Goal: Communication & Community: Answer question/provide support

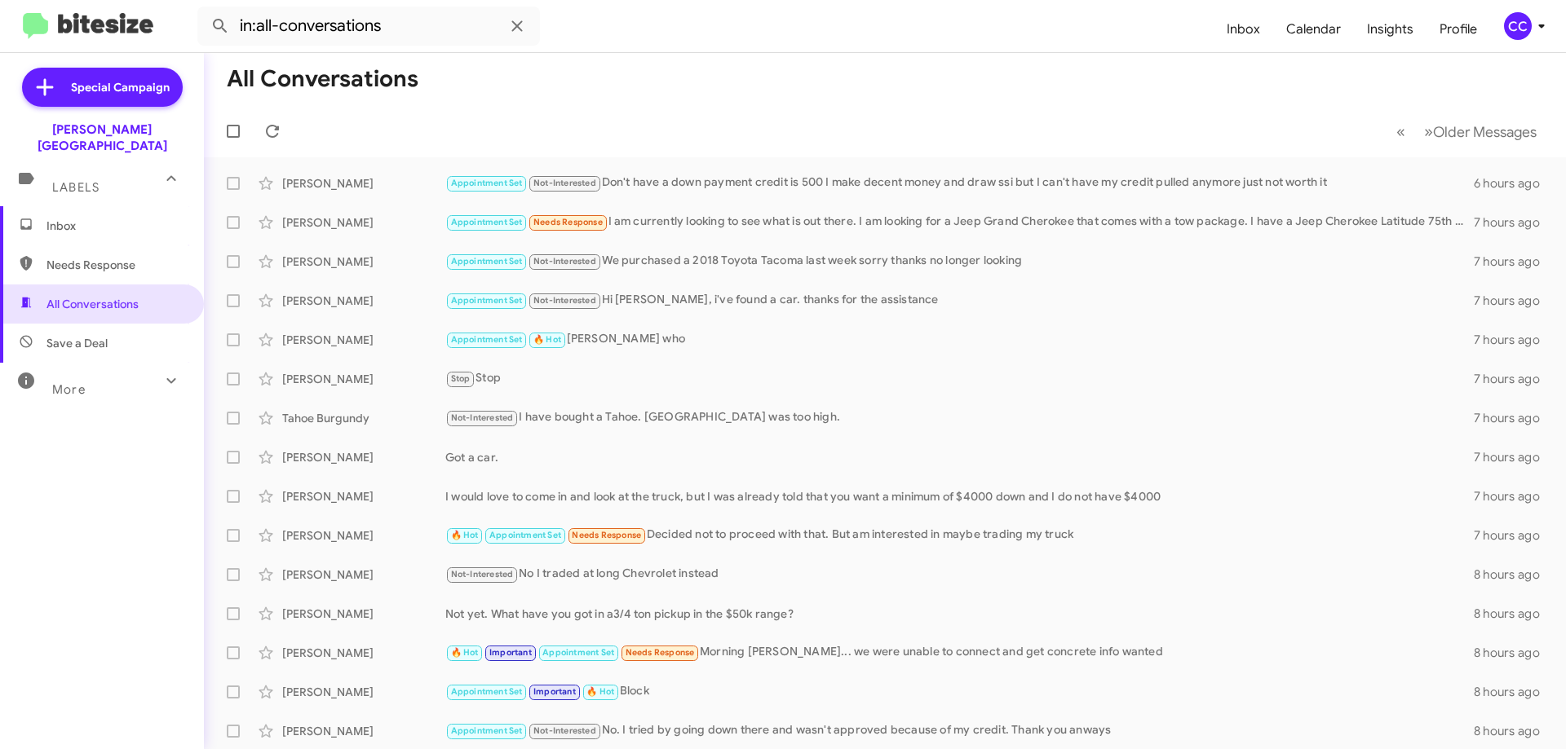
click at [69, 218] on span "Inbox" at bounding box center [115, 226] width 139 height 16
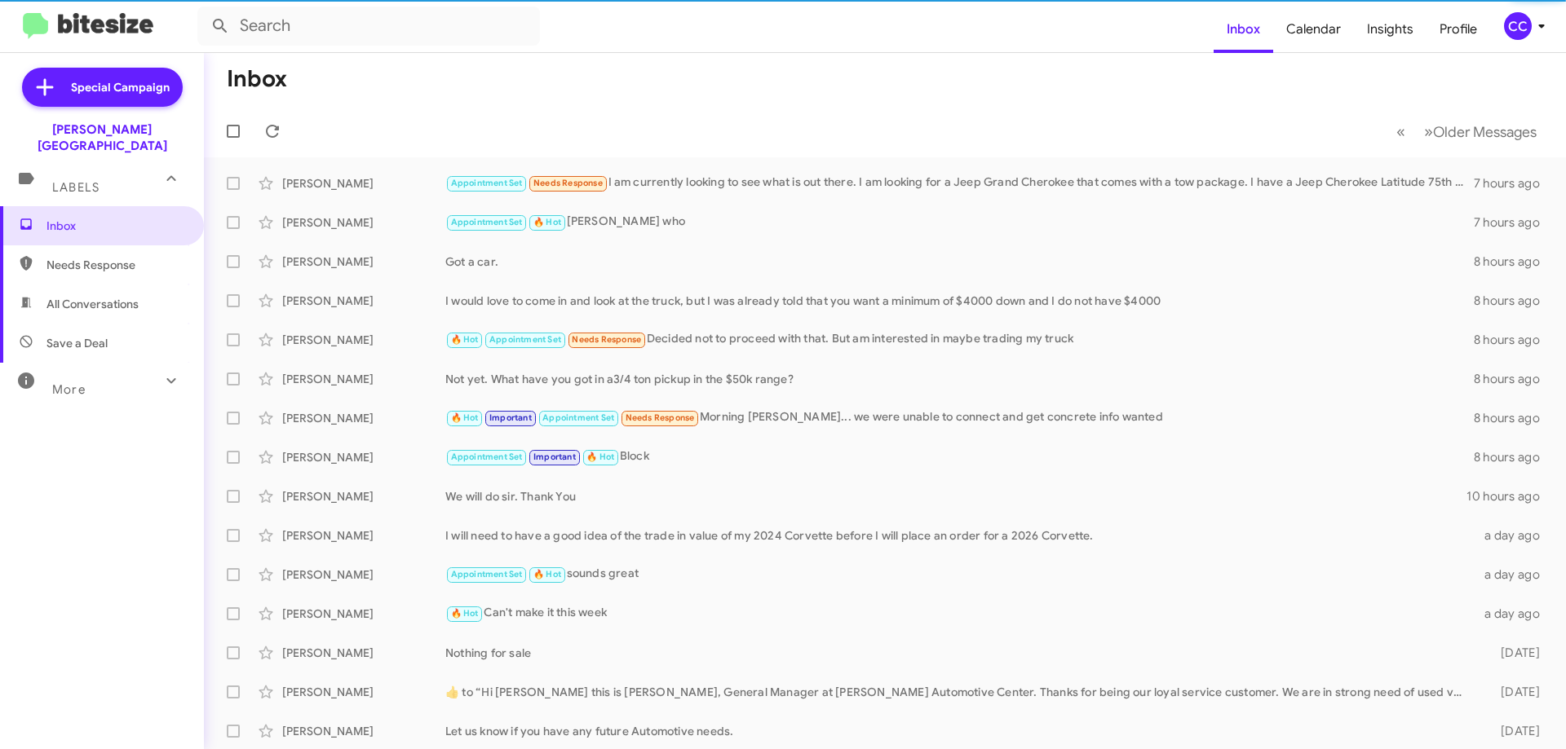
click at [86, 257] on span "Needs Response" at bounding box center [115, 265] width 139 height 16
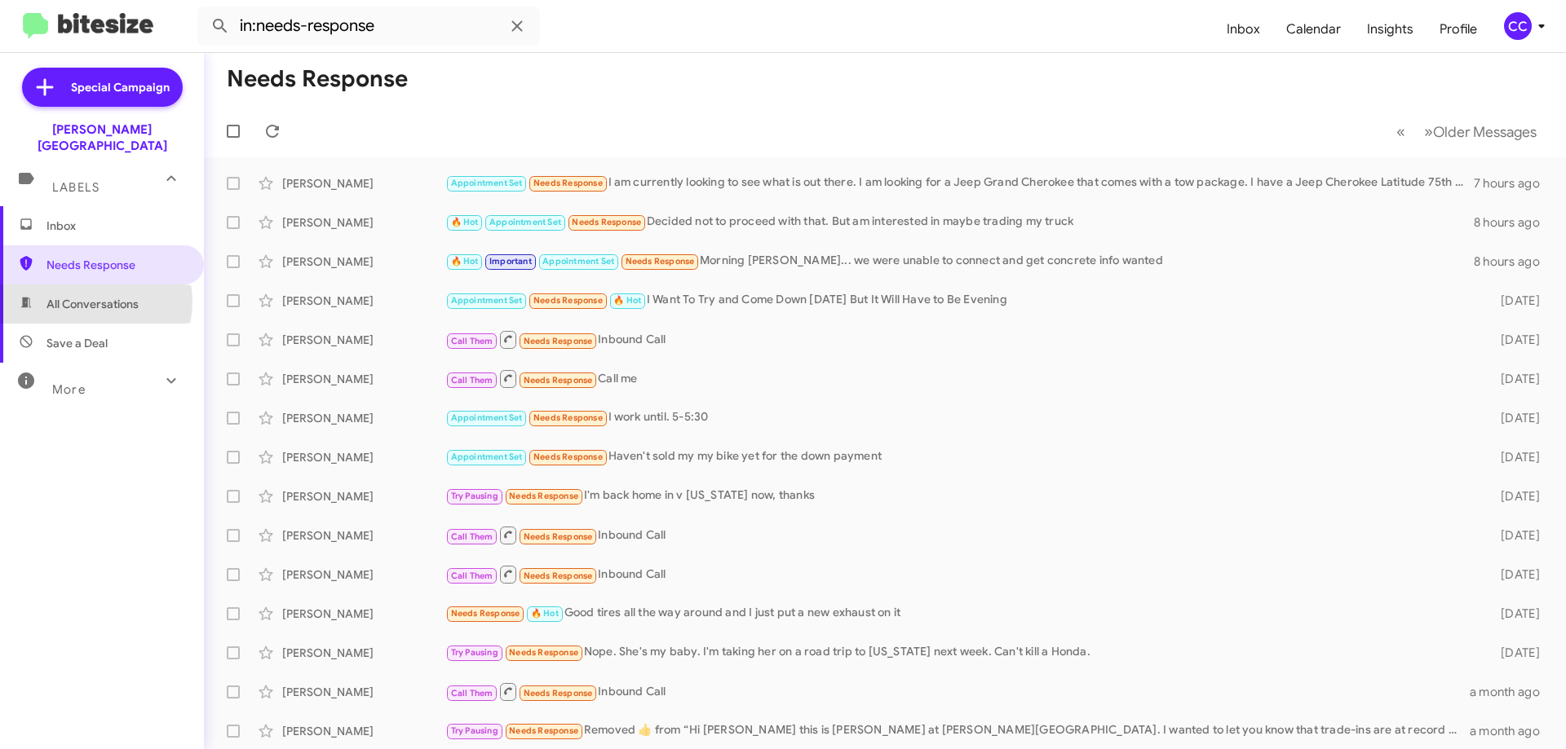
click at [93, 296] on span "All Conversations" at bounding box center [92, 304] width 92 height 16
type input "in:all-conversations"
